Goal: Task Accomplishment & Management: Complete application form

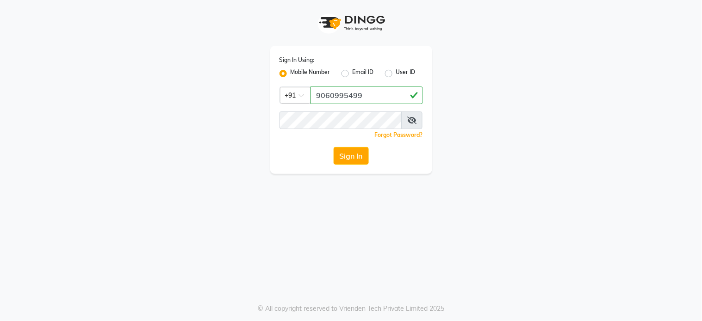
type input "9060995499"
click at [334, 147] on button "Sign In" at bounding box center [351, 156] width 35 height 18
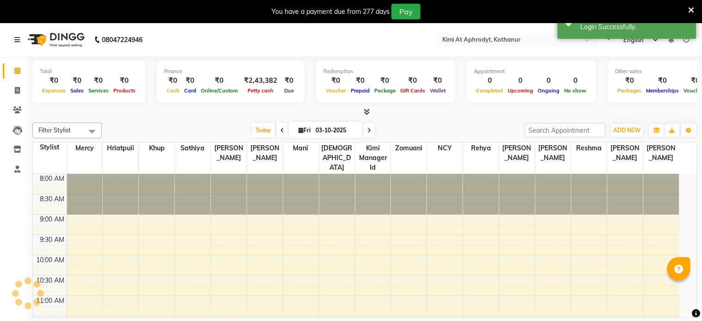
select select "en"
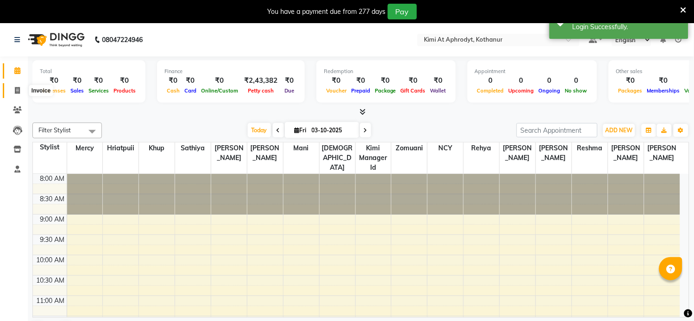
click at [16, 90] on icon at bounding box center [17, 90] width 5 height 7
select select "service"
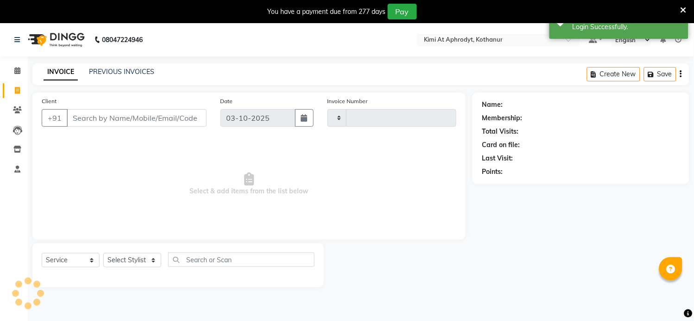
type input "2843"
select select "7401"
click at [118, 122] on input "Client" at bounding box center [137, 118] width 140 height 18
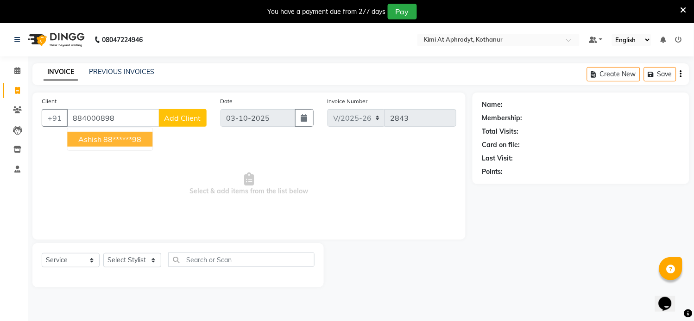
click at [117, 142] on ngb-highlight "88******98" at bounding box center [122, 139] width 38 height 9
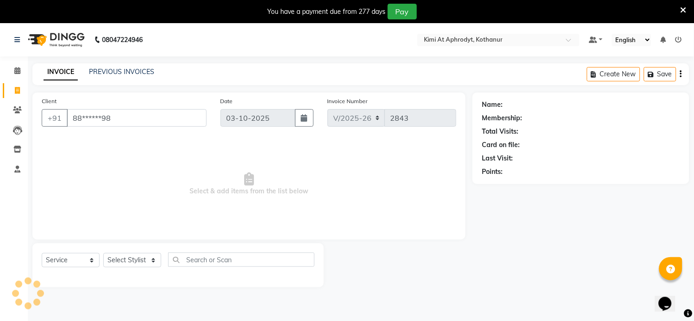
type input "88******98"
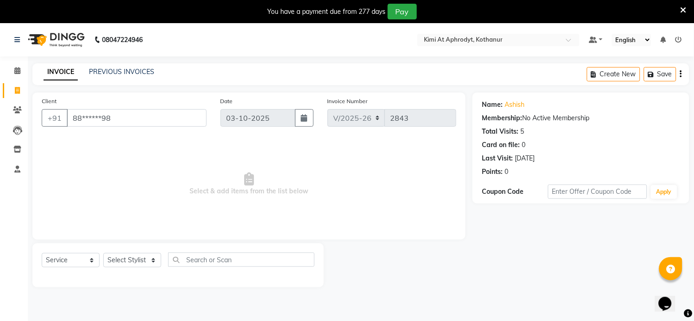
click at [111, 175] on span "Select & add items from the list below" at bounding box center [249, 184] width 414 height 93
click at [176, 201] on span "Select & add items from the list below" at bounding box center [249, 184] width 414 height 93
click at [134, 259] on select "Select Stylist [PERSON_NAME] Hriatpuii [PERSON_NAME] Kimi manager id [PERSON_NA…" at bounding box center [132, 260] width 58 height 14
select select "69729"
click at [103, 254] on select "Select Stylist [PERSON_NAME] Hriatpuii [PERSON_NAME] Kimi manager id [PERSON_NA…" at bounding box center [132, 260] width 58 height 14
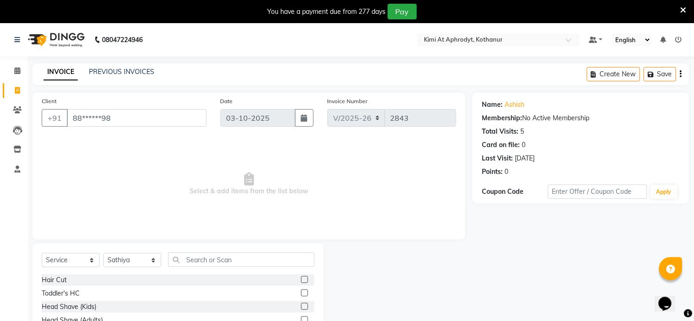
click at [301, 281] on label at bounding box center [304, 279] width 7 height 7
click at [301, 281] on input "checkbox" at bounding box center [304, 280] width 6 height 6
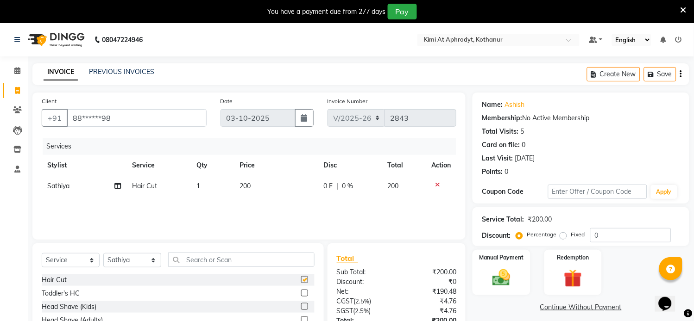
checkbox input "false"
click at [515, 274] on img at bounding box center [501, 279] width 31 height 22
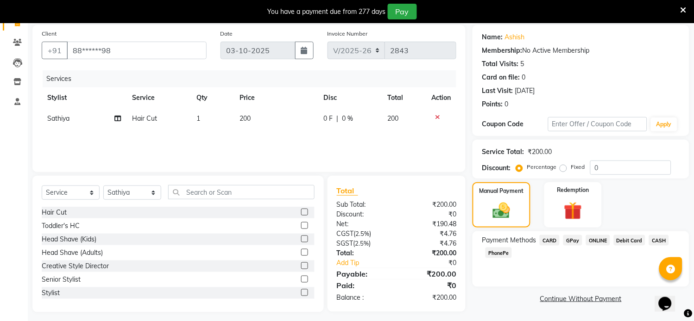
scroll to position [72, 0]
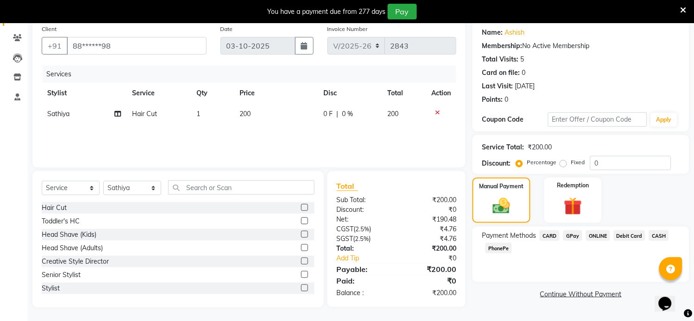
click at [492, 247] on span "PhonePe" at bounding box center [498, 248] width 26 height 11
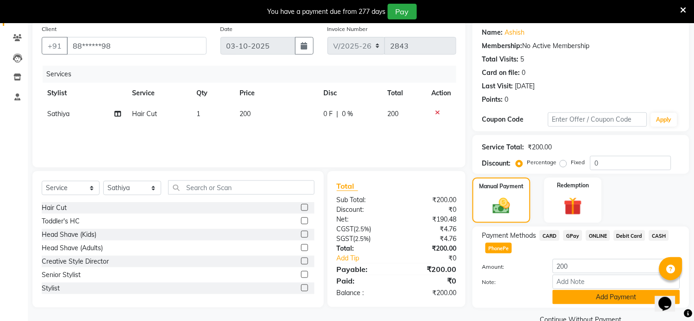
click at [596, 299] on button "Add Payment" at bounding box center [615, 297] width 127 height 14
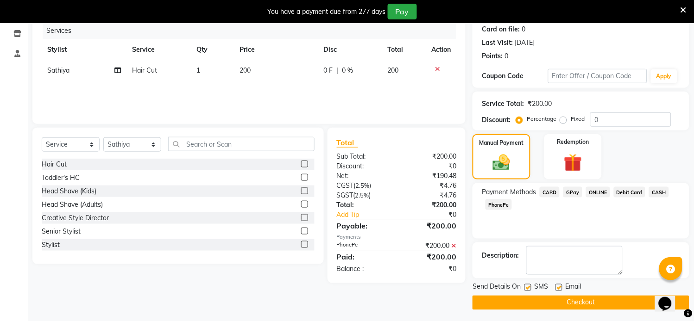
scroll to position [118, 0]
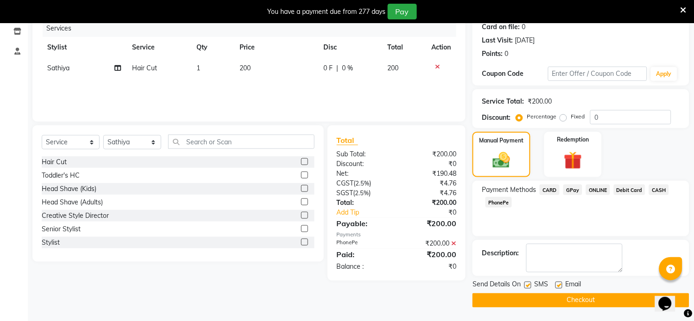
click at [567, 298] on button "Checkout" at bounding box center [580, 301] width 217 height 14
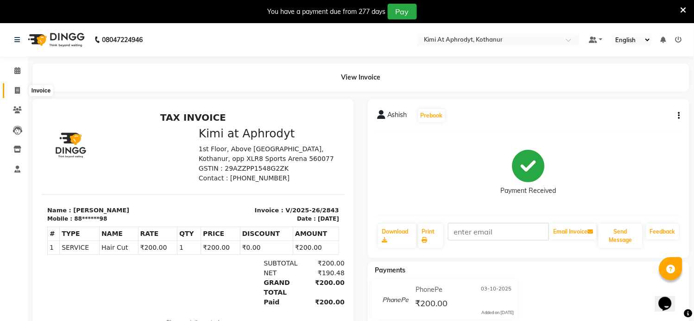
click at [17, 94] on icon at bounding box center [17, 90] width 5 height 7
select select "7401"
select select "service"
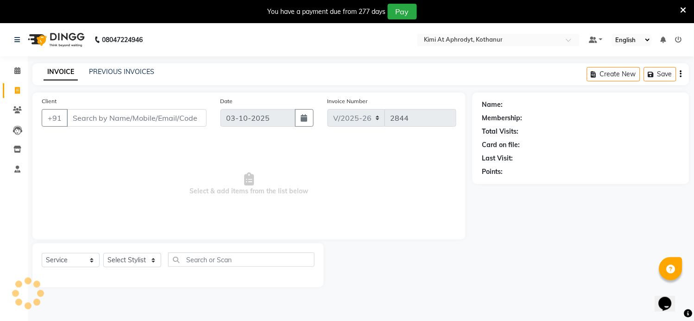
scroll to position [23, 0]
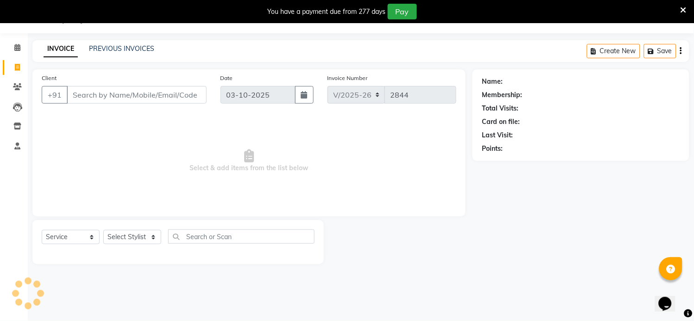
click at [100, 90] on input "Client" at bounding box center [137, 95] width 140 height 18
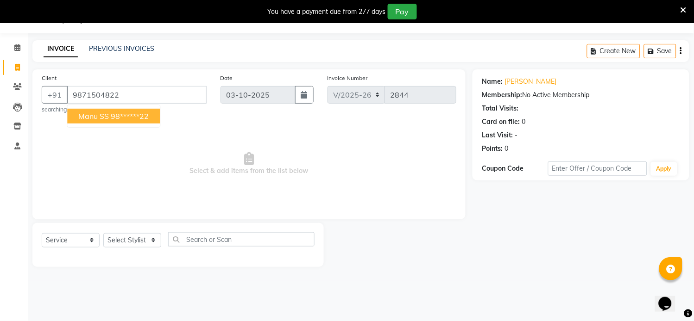
click at [126, 117] on ngb-highlight "98******22" at bounding box center [130, 116] width 38 height 9
type input "98******22"
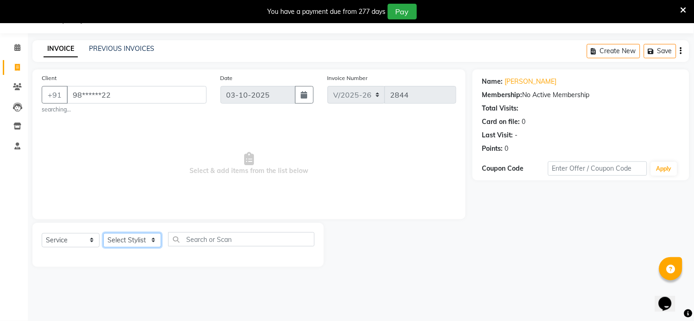
click at [140, 239] on select "Select Stylist [PERSON_NAME] Hriatpuii [PERSON_NAME] Kimi manager id [PERSON_NA…" at bounding box center [132, 240] width 58 height 14
select select "88071"
click at [103, 233] on select "Select Stylist [PERSON_NAME] Hriatpuii [PERSON_NAME] Kimi manager id [PERSON_NA…" at bounding box center [132, 240] width 58 height 14
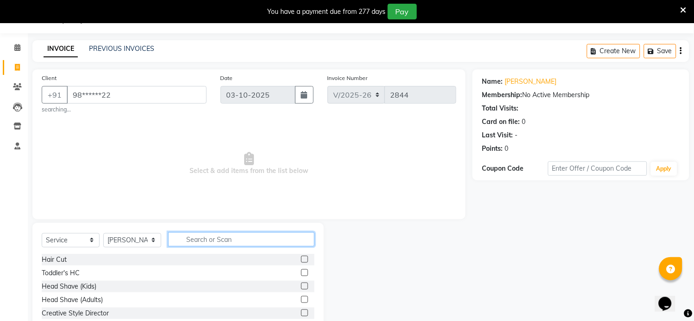
click at [220, 234] on input "text" at bounding box center [241, 239] width 146 height 14
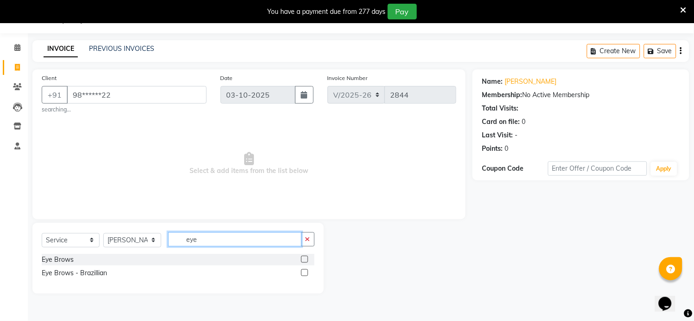
type input "eye"
click at [306, 259] on label at bounding box center [304, 259] width 7 height 7
click at [306, 259] on input "checkbox" at bounding box center [304, 260] width 6 height 6
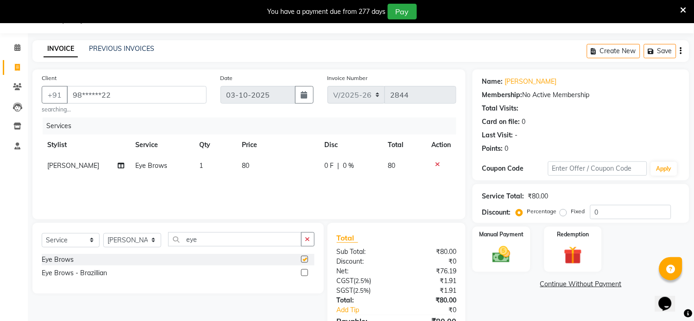
checkbox input "false"
click at [484, 265] on div "Manual Payment" at bounding box center [501, 249] width 60 height 47
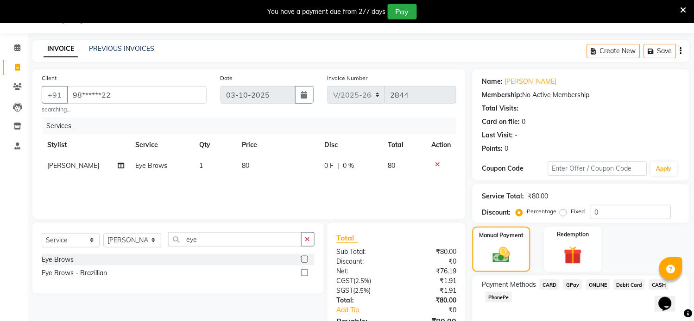
click at [502, 299] on span "PhonePe" at bounding box center [498, 297] width 26 height 11
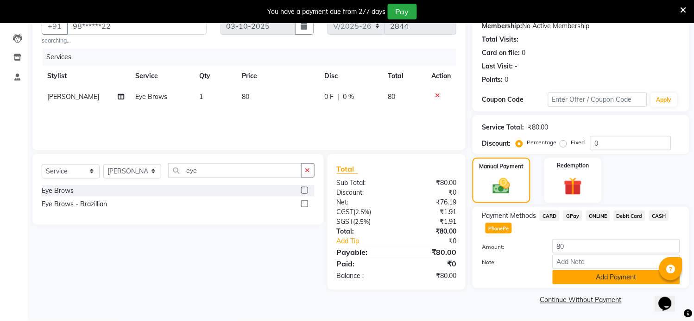
click at [593, 281] on button "Add Payment" at bounding box center [615, 277] width 127 height 14
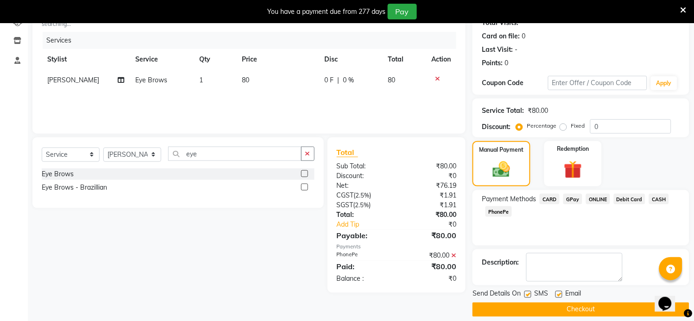
scroll to position [118, 0]
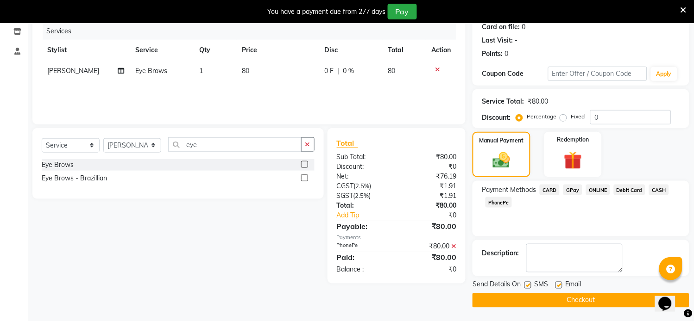
click at [578, 300] on button "Checkout" at bounding box center [580, 301] width 217 height 14
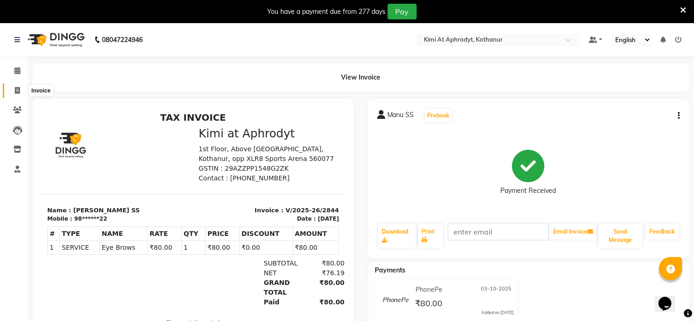
click at [19, 93] on icon at bounding box center [17, 90] width 5 height 7
select select "service"
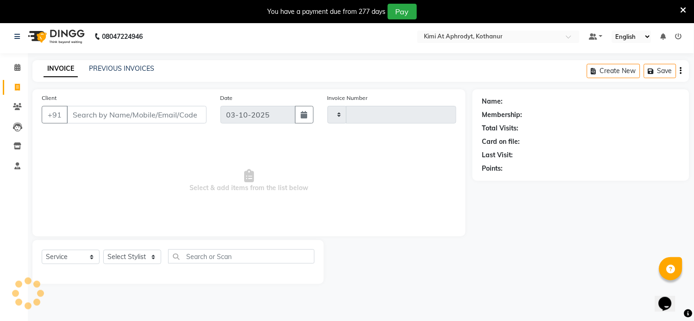
type input "2845"
select select "7401"
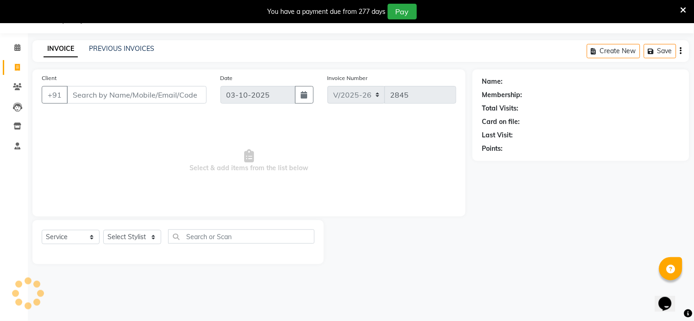
click at [90, 94] on input "Client" at bounding box center [137, 95] width 140 height 18
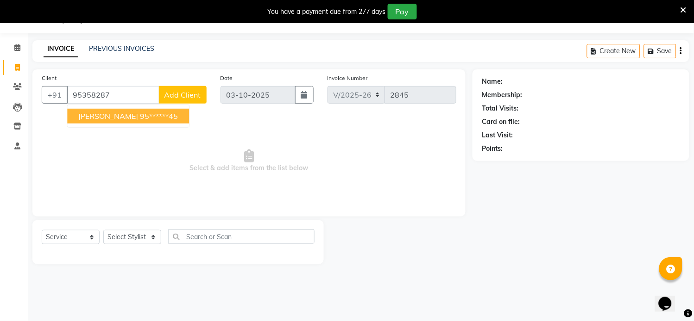
click at [140, 112] on ngb-highlight "95******45" at bounding box center [159, 116] width 38 height 9
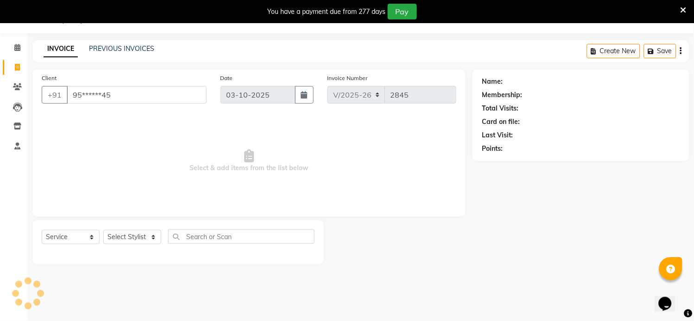
type input "95******45"
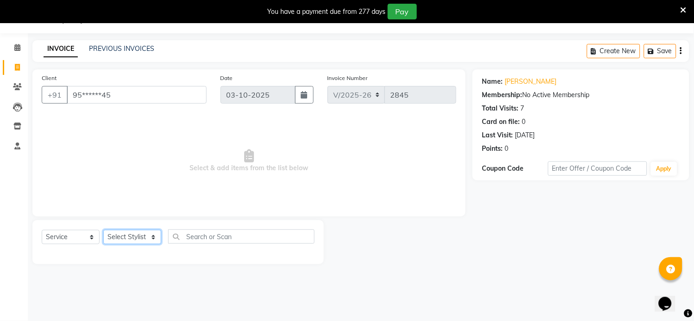
click at [131, 237] on select "Select Stylist [PERSON_NAME] Hriatpuii [PERSON_NAME] Kimi manager id [PERSON_NA…" at bounding box center [132, 237] width 58 height 14
select select "69729"
click at [103, 231] on select "Select Stylist [PERSON_NAME] Hriatpuii [PERSON_NAME] Kimi manager id [PERSON_NA…" at bounding box center [132, 237] width 58 height 14
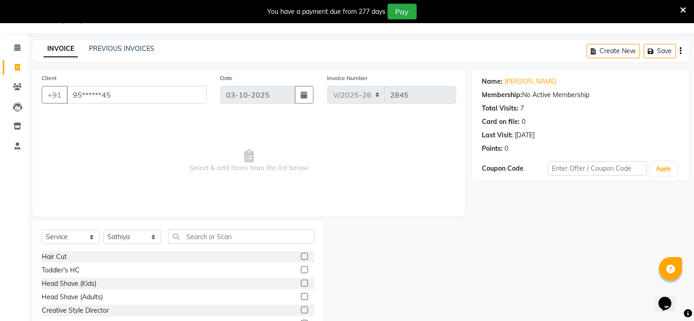
click at [301, 257] on label at bounding box center [304, 256] width 7 height 7
click at [301, 257] on input "checkbox" at bounding box center [304, 257] width 6 height 6
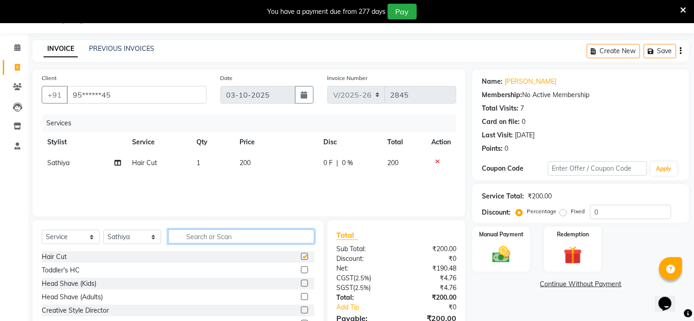
click at [220, 237] on input "text" at bounding box center [241, 237] width 146 height 14
checkbox input "false"
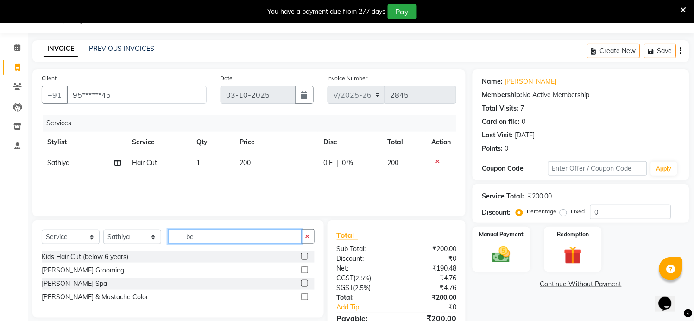
type input "be"
click at [301, 269] on label at bounding box center [304, 270] width 7 height 7
click at [301, 269] on input "checkbox" at bounding box center [304, 271] width 6 height 6
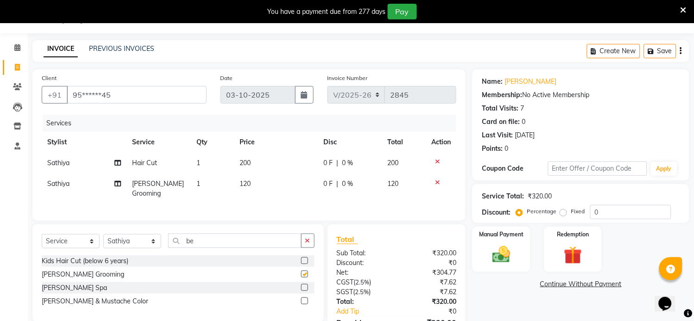
checkbox input "false"
click at [137, 244] on select "Select Stylist [PERSON_NAME] Hriatpuii [PERSON_NAME] Kimi manager id [PERSON_NA…" at bounding box center [132, 241] width 58 height 14
select select "69728"
click at [103, 234] on select "Select Stylist [PERSON_NAME] Hriatpuii [PERSON_NAME] Kimi manager id [PERSON_NA…" at bounding box center [132, 241] width 58 height 14
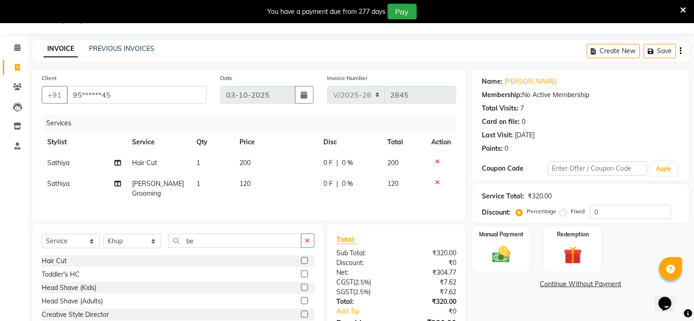
click at [301, 260] on label at bounding box center [304, 260] width 7 height 7
click at [301, 260] on input "checkbox" at bounding box center [304, 261] width 6 height 6
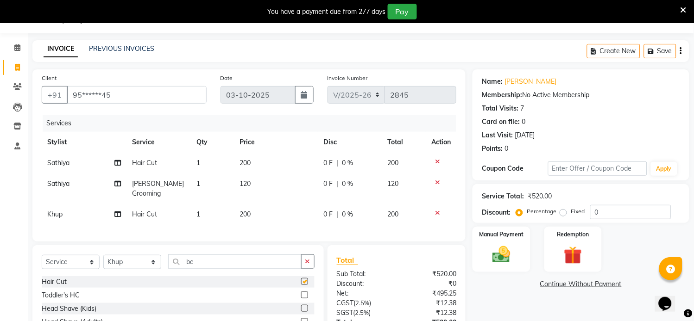
checkbox input "false"
click at [512, 266] on div "Manual Payment" at bounding box center [501, 249] width 60 height 47
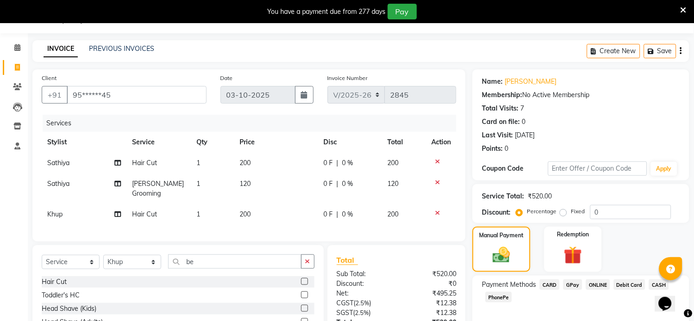
click at [549, 285] on span "CARD" at bounding box center [549, 285] width 20 height 11
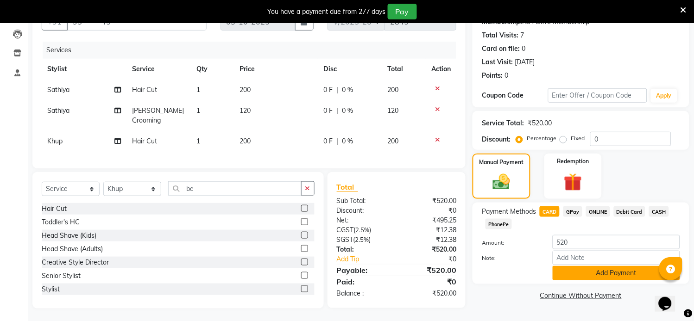
click at [589, 271] on button "Add Payment" at bounding box center [615, 273] width 127 height 14
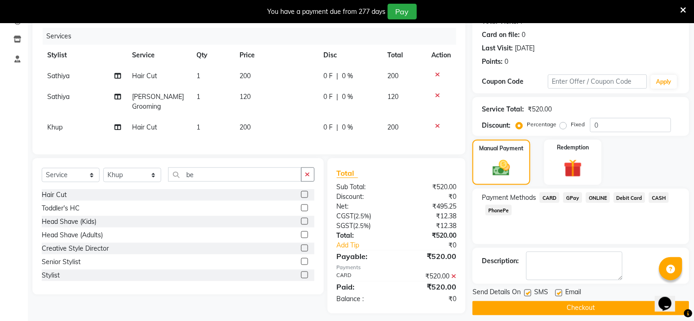
scroll to position [118, 0]
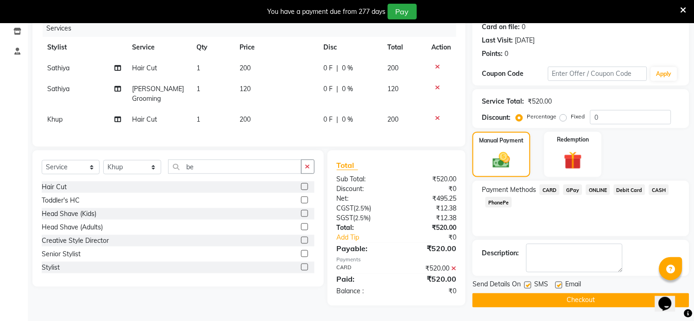
click at [571, 302] on button "Checkout" at bounding box center [580, 301] width 217 height 14
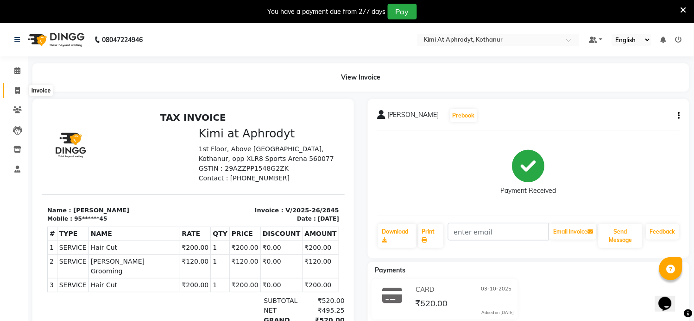
click at [18, 89] on icon at bounding box center [17, 90] width 5 height 7
select select "service"
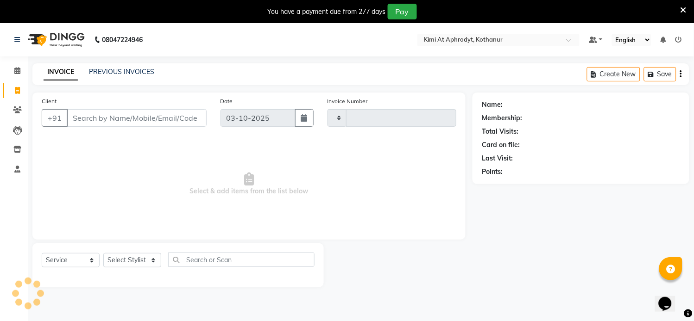
scroll to position [23, 0]
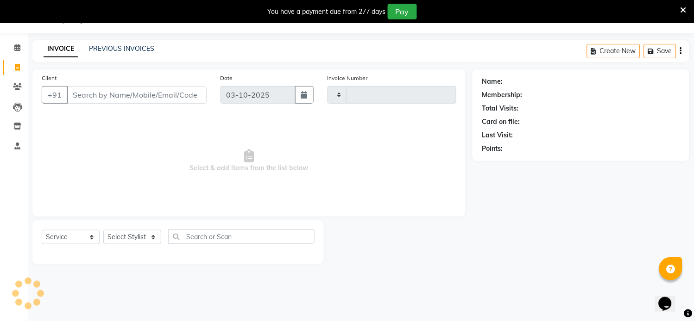
type input "2846"
select select "7401"
click at [99, 96] on input "Client" at bounding box center [137, 95] width 140 height 18
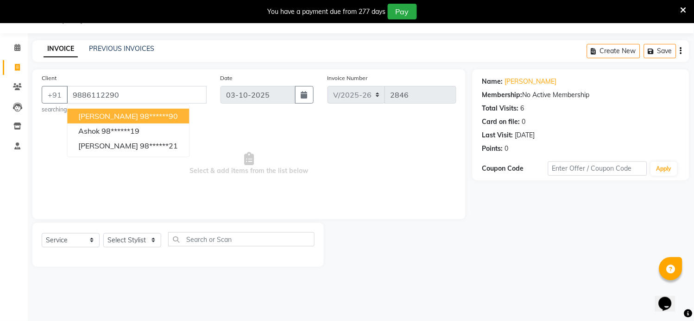
click at [144, 119] on ngb-highlight "98******90" at bounding box center [159, 116] width 38 height 9
type input "98******90"
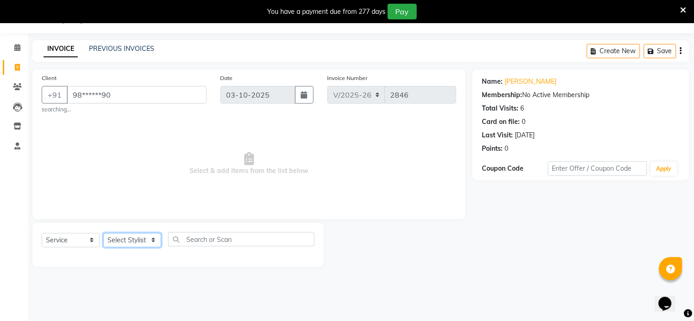
click at [135, 243] on select "Select Stylist [PERSON_NAME] Hriatpuii [PERSON_NAME] Kimi manager id [PERSON_NA…" at bounding box center [132, 240] width 58 height 14
select select "88071"
click at [103, 233] on select "Select Stylist [PERSON_NAME] Hriatpuii [PERSON_NAME] Kimi manager id [PERSON_NA…" at bounding box center [132, 240] width 58 height 14
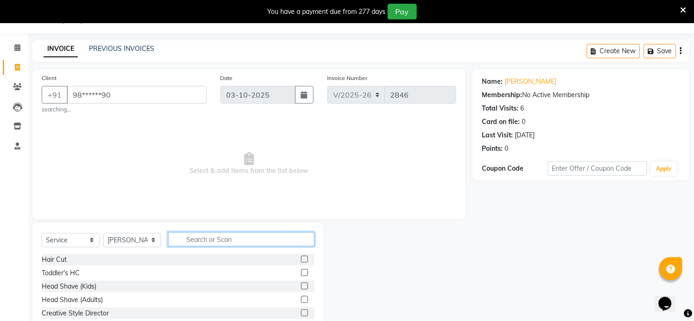
click at [213, 238] on input "text" at bounding box center [241, 239] width 146 height 14
type input "mass"
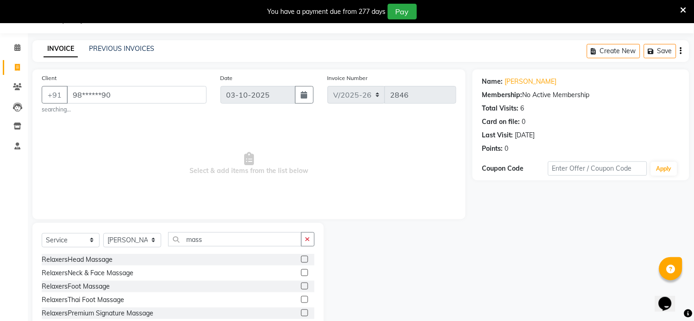
click at [301, 260] on label at bounding box center [304, 259] width 7 height 7
click at [301, 260] on input "checkbox" at bounding box center [304, 260] width 6 height 6
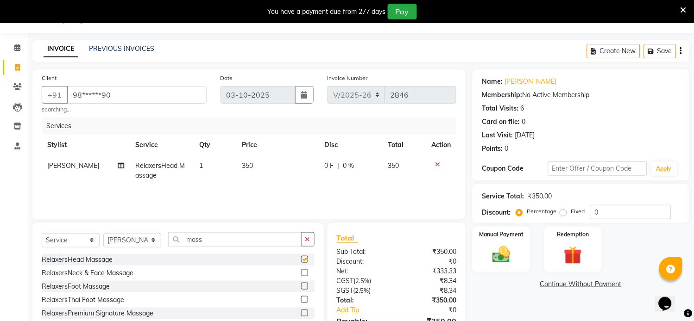
checkbox input "false"
click at [149, 241] on select "Select Stylist [PERSON_NAME] Hriatpuii [PERSON_NAME] Kimi manager id [PERSON_NA…" at bounding box center [132, 240] width 58 height 14
select select "69729"
click at [103, 233] on select "Select Stylist [PERSON_NAME] Hriatpuii [PERSON_NAME] Kimi manager id [PERSON_NA…" at bounding box center [132, 240] width 58 height 14
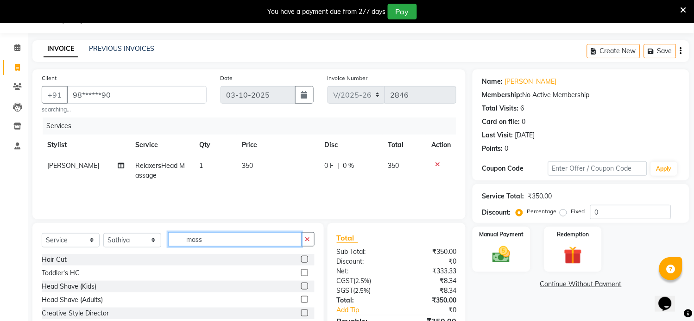
click at [219, 239] on input "mass" at bounding box center [234, 239] width 133 height 14
type input "m"
click at [301, 259] on label at bounding box center [304, 259] width 7 height 7
click at [301, 259] on input "checkbox" at bounding box center [304, 260] width 6 height 6
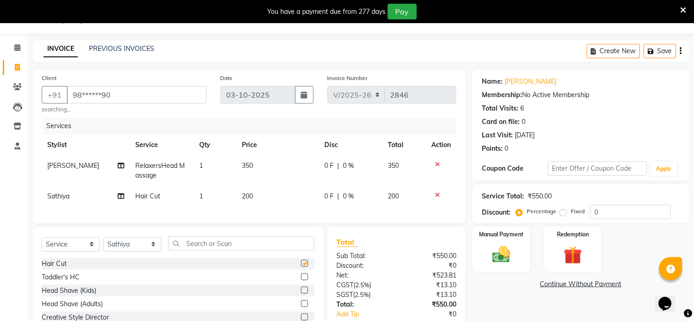
checkbox input "false"
click at [219, 251] on input "text" at bounding box center [241, 244] width 146 height 14
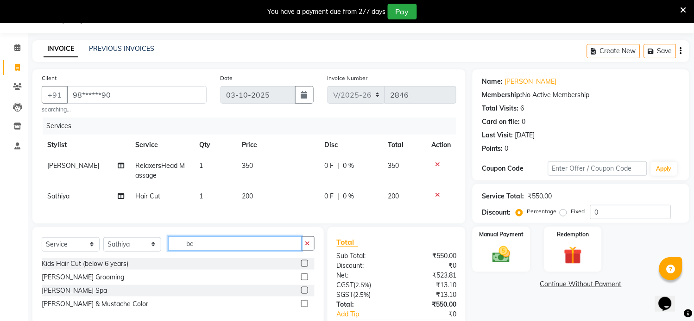
type input "be"
click at [303, 281] on label at bounding box center [304, 277] width 7 height 7
click at [303, 281] on input "checkbox" at bounding box center [304, 278] width 6 height 6
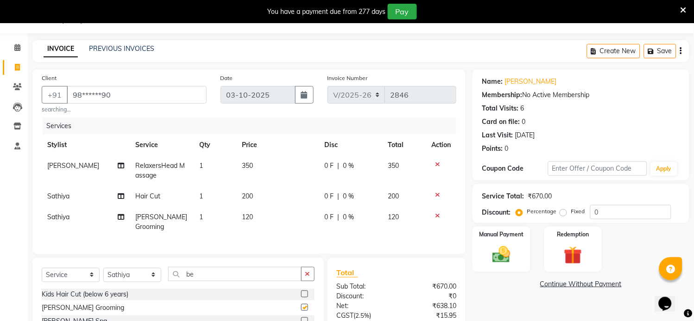
checkbox input "false"
click at [493, 257] on img at bounding box center [501, 255] width 31 height 22
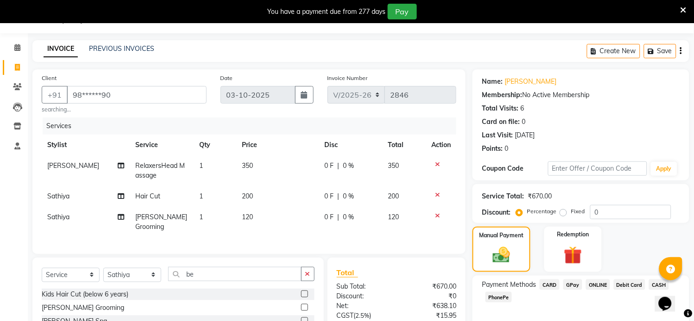
click at [550, 285] on span "CARD" at bounding box center [549, 285] width 20 height 11
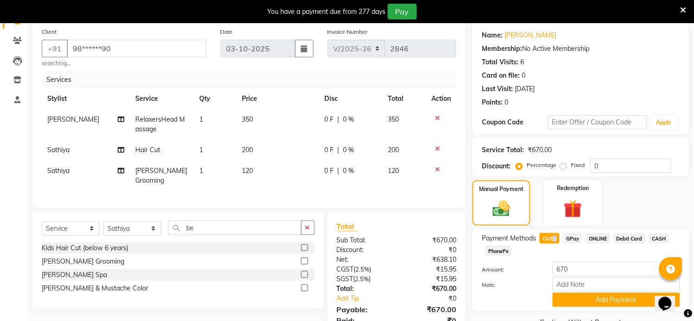
scroll to position [109, 0]
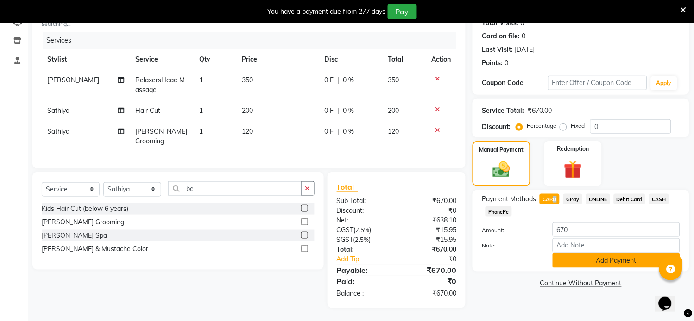
click at [587, 256] on button "Add Payment" at bounding box center [615, 261] width 127 height 14
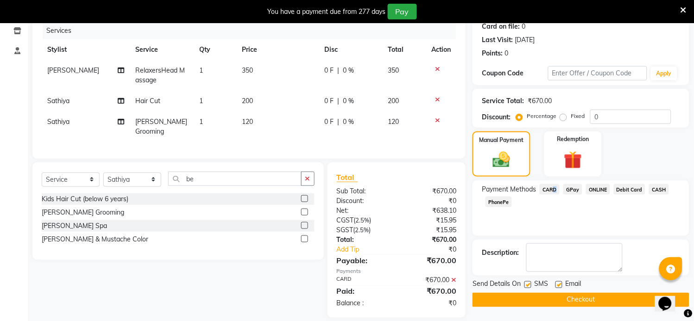
scroll to position [128, 0]
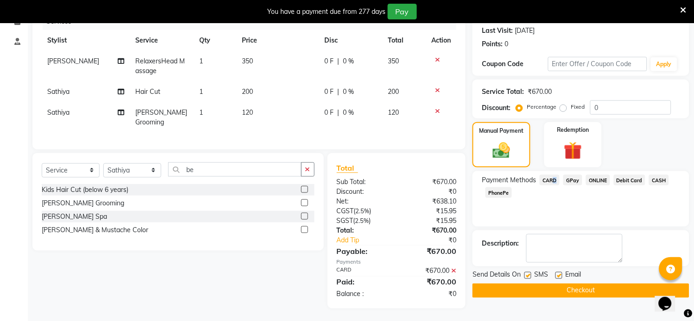
click at [586, 294] on button "Checkout" at bounding box center [580, 291] width 217 height 14
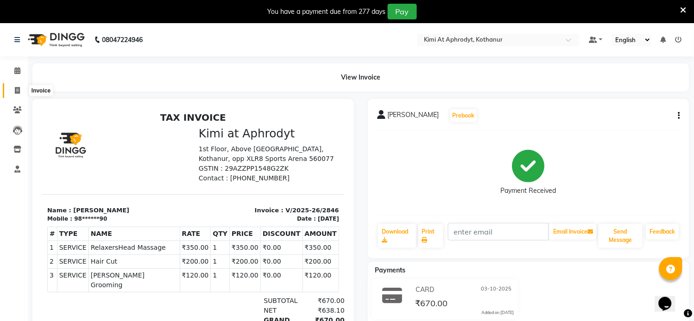
click at [16, 91] on icon at bounding box center [17, 90] width 5 height 7
select select "7401"
select select "service"
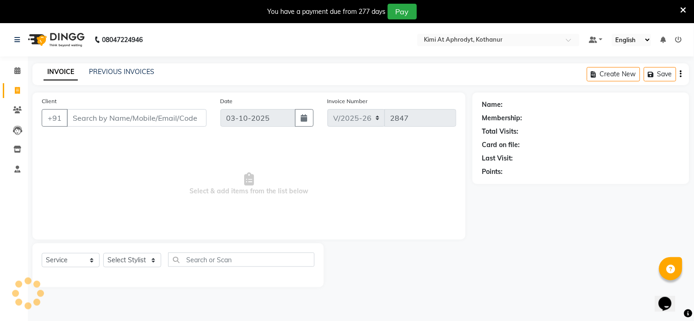
scroll to position [23, 0]
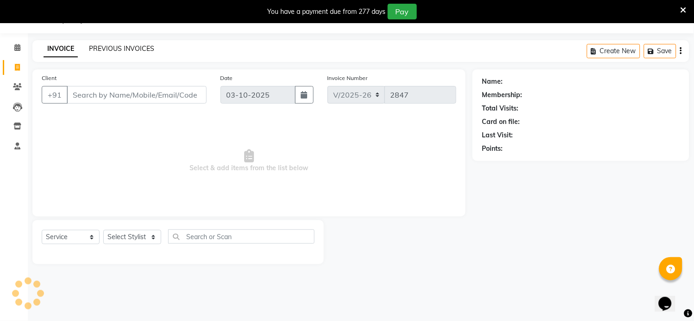
click at [107, 49] on link "PREVIOUS INVOICES" at bounding box center [121, 48] width 65 height 8
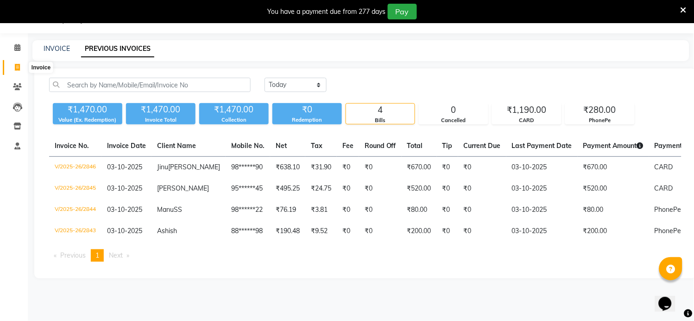
click at [20, 68] on span at bounding box center [17, 67] width 16 height 11
select select "service"
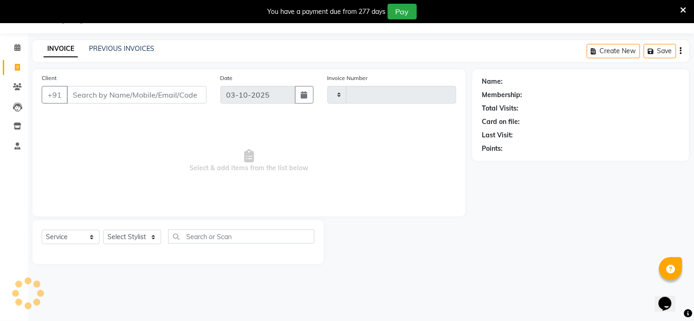
type input "2847"
select select "7401"
click at [17, 68] on icon at bounding box center [17, 67] width 5 height 7
select select "service"
select select "7401"
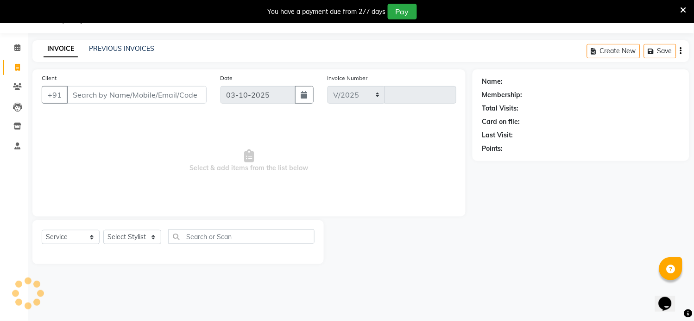
type input "2847"
click at [20, 67] on span at bounding box center [17, 67] width 16 height 11
select select "service"
type input "2847"
select select "7401"
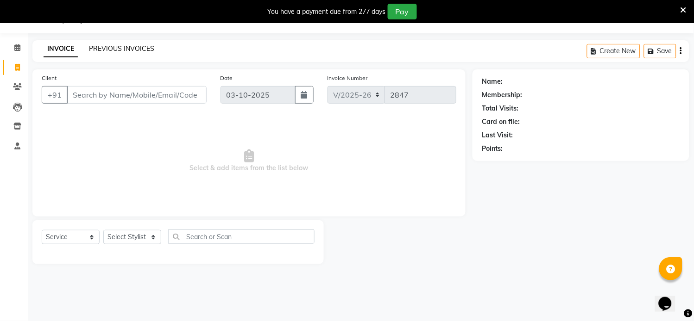
click at [143, 50] on link "PREVIOUS INVOICES" at bounding box center [121, 48] width 65 height 8
